Goal: Find contact information: Obtain details needed to contact an individual or organization

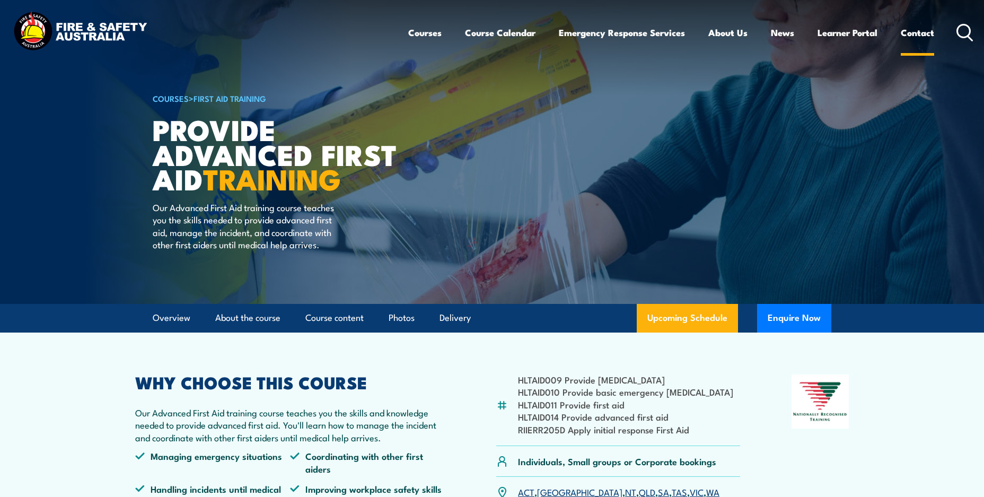
click at [909, 30] on link "Contact" at bounding box center [916, 33] width 33 height 28
